Goal: Task Accomplishment & Management: Use online tool/utility

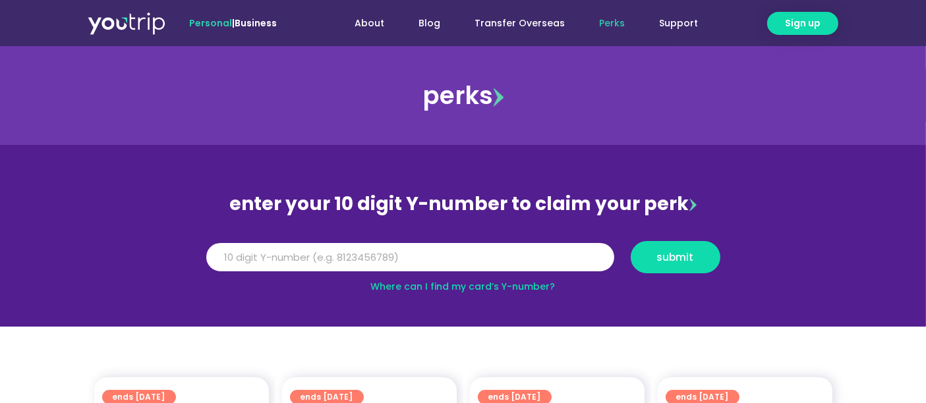
click at [487, 286] on link "Where can I find my card’s Y-number?" at bounding box center [463, 286] width 184 height 13
click at [502, 289] on link "Where can I find my card’s Y-number?" at bounding box center [463, 286] width 184 height 13
click at [258, 256] on input "Y Number" at bounding box center [410, 257] width 408 height 29
type input "8143826319"
click at [655, 255] on span "submit" at bounding box center [675, 257] width 67 height 10
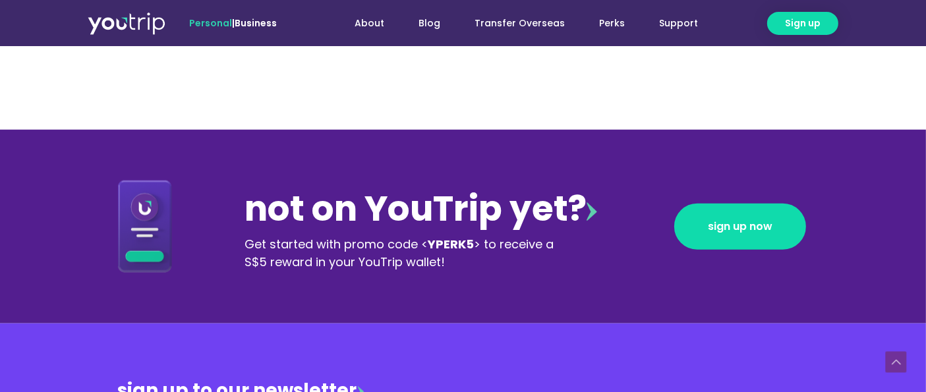
scroll to position [1318, 0]
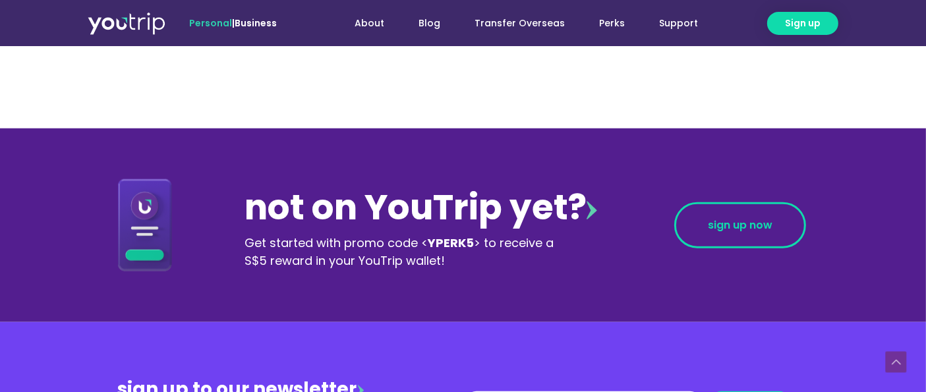
click at [752, 231] on span "sign up now" at bounding box center [740, 225] width 65 height 11
